Goal: Answer question/provide support: Share knowledge or assist other users

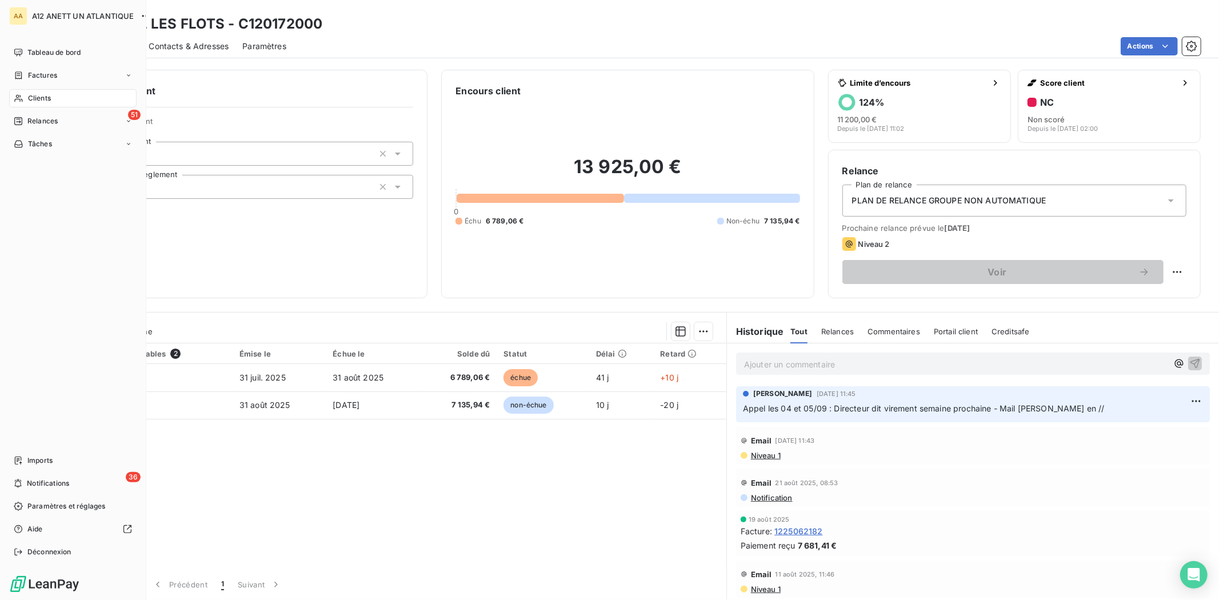
click at [41, 94] on span "Clients" at bounding box center [39, 98] width 23 height 10
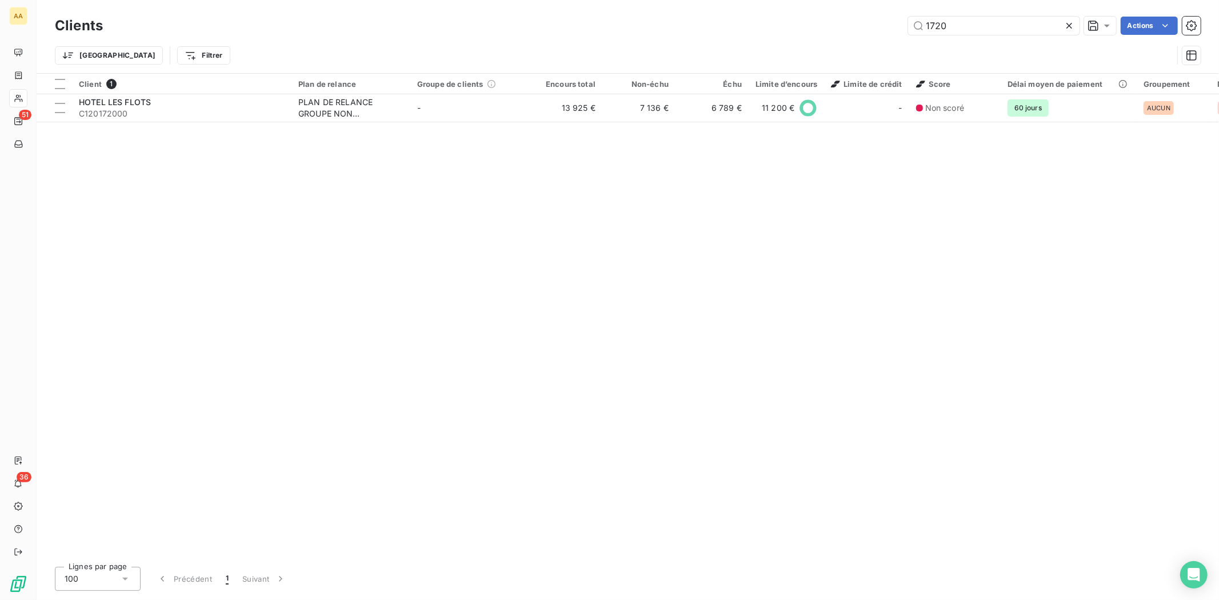
drag, startPoint x: 960, startPoint y: 25, endPoint x: 863, endPoint y: 21, distance: 97.2
click at [864, 22] on div "1720 Actions" at bounding box center [659, 26] width 1084 height 18
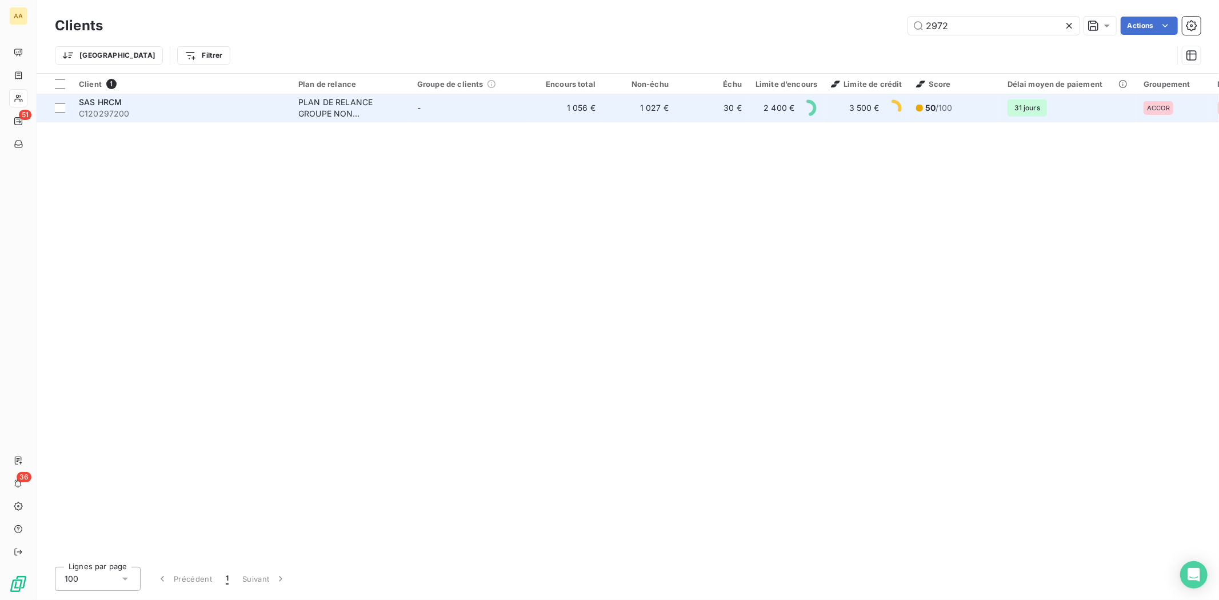
type input "2972"
click at [102, 113] on span "C120297200" at bounding box center [182, 113] width 206 height 11
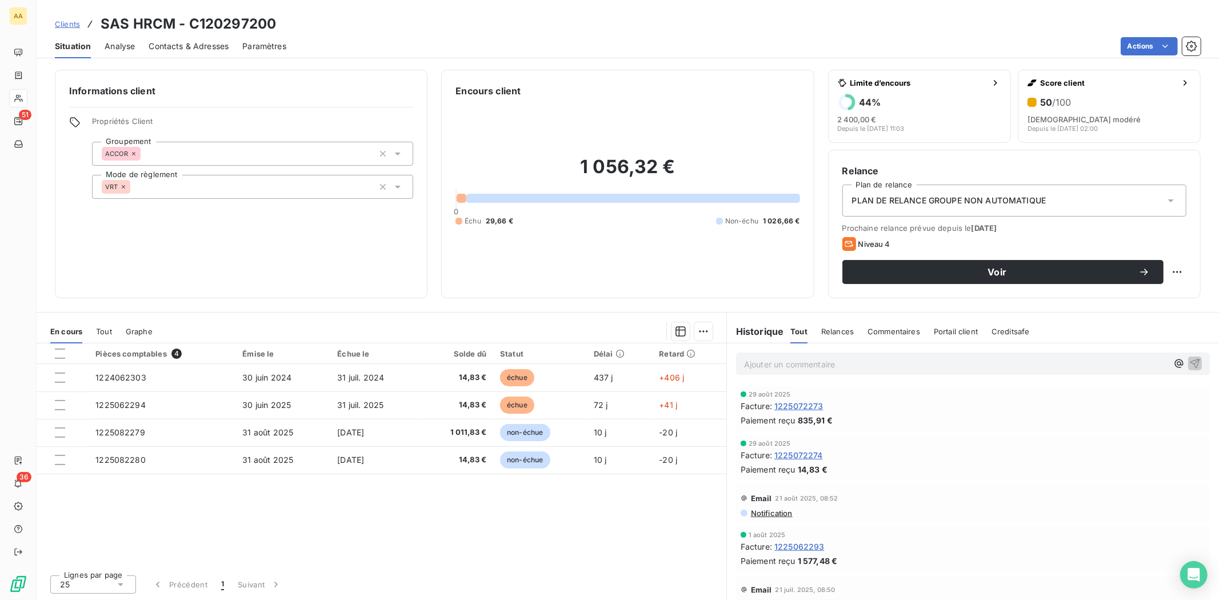
click at [916, 378] on div "Ajouter un commentaire ﻿" at bounding box center [973, 363] width 492 height 41
click at [922, 361] on p "Ajouter un commentaire ﻿" at bounding box center [955, 364] width 423 height 14
click at [1020, 363] on span "Appel et mail client le 09/09 factures [DATE] + [DATE]. Réponse ok, fatcure pas…" at bounding box center [923, 363] width 358 height 10
click at [1190, 364] on icon "button" at bounding box center [1194, 362] width 11 height 11
